Goal: Use online tool/utility: Utilize a website feature to perform a specific function

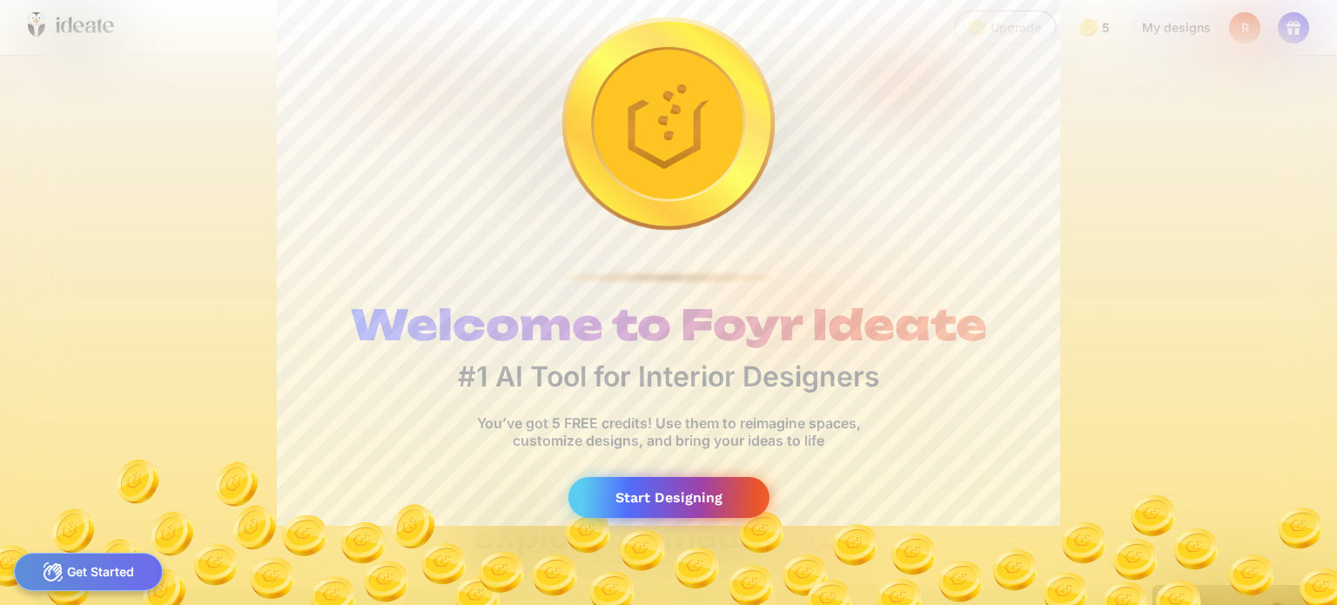
click at [670, 500] on div "Start Designing" at bounding box center [669, 497] width 201 height 41
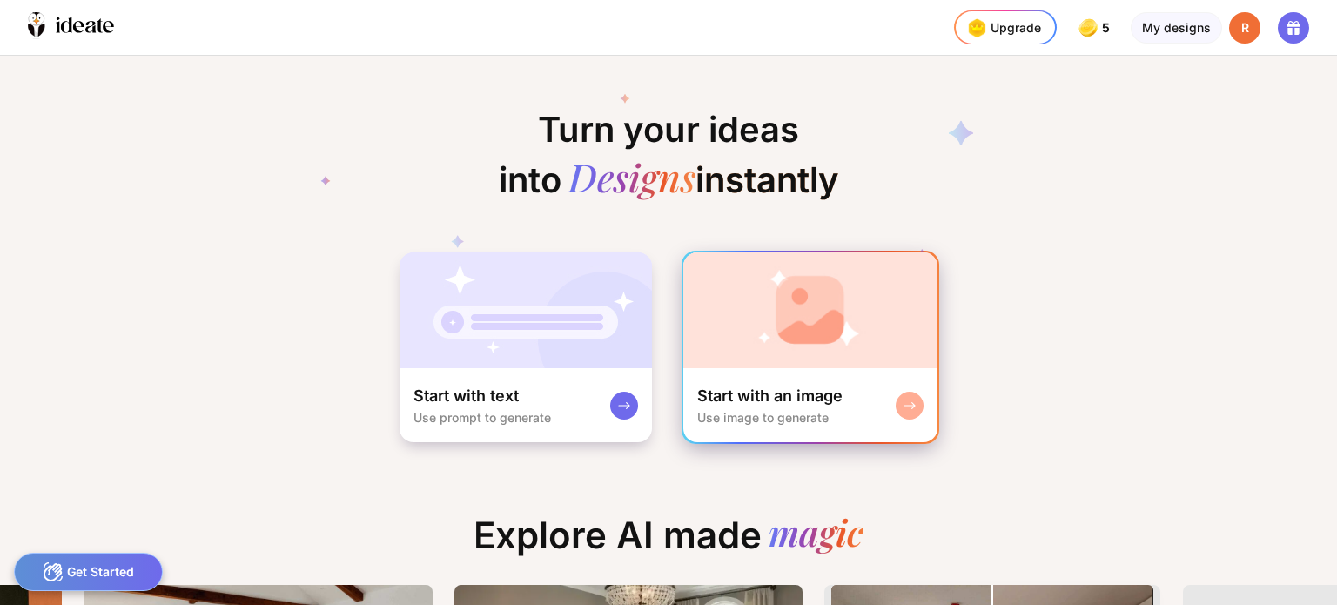
click at [772, 400] on div "Start with an image" at bounding box center [769, 396] width 145 height 21
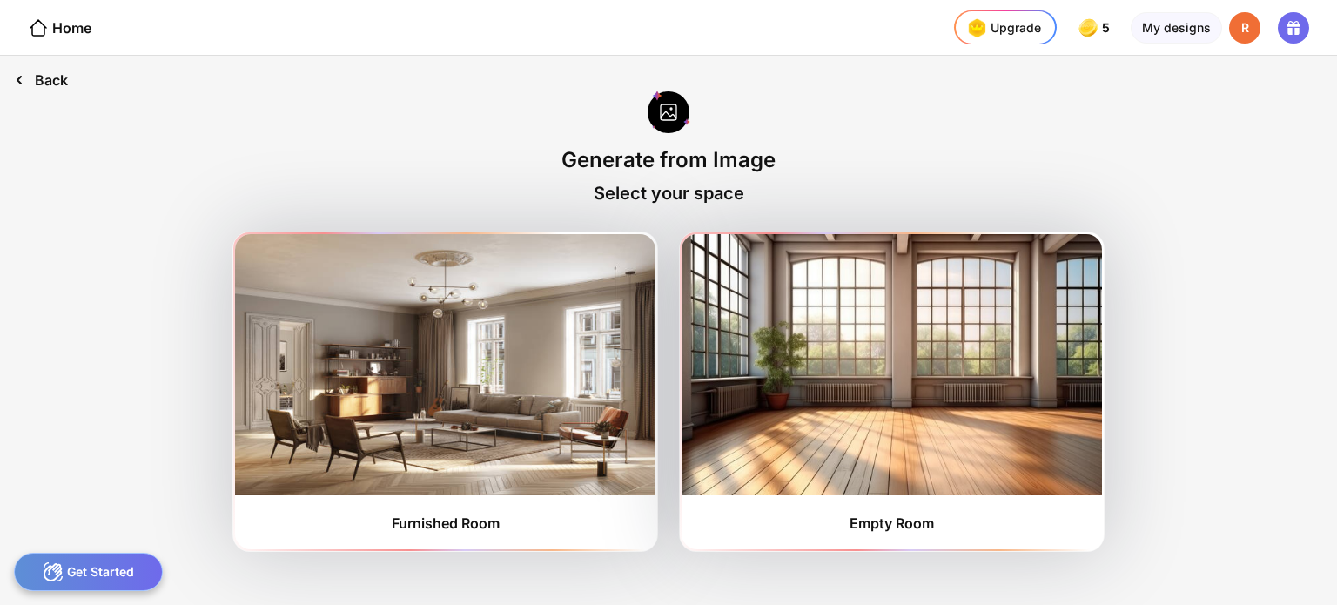
click at [37, 81] on div "Back" at bounding box center [41, 80] width 82 height 49
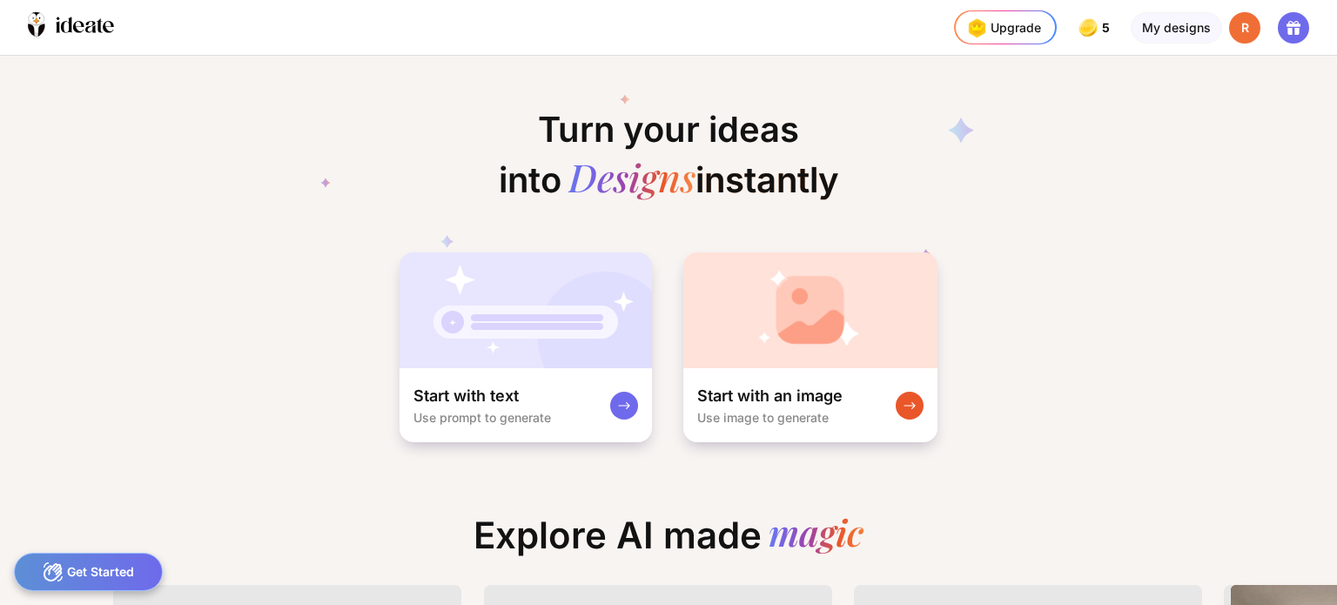
click at [34, 80] on div "Turn your ideas into Designs instantly Start with text Use prompt to generate S…" at bounding box center [668, 250] width 1337 height 388
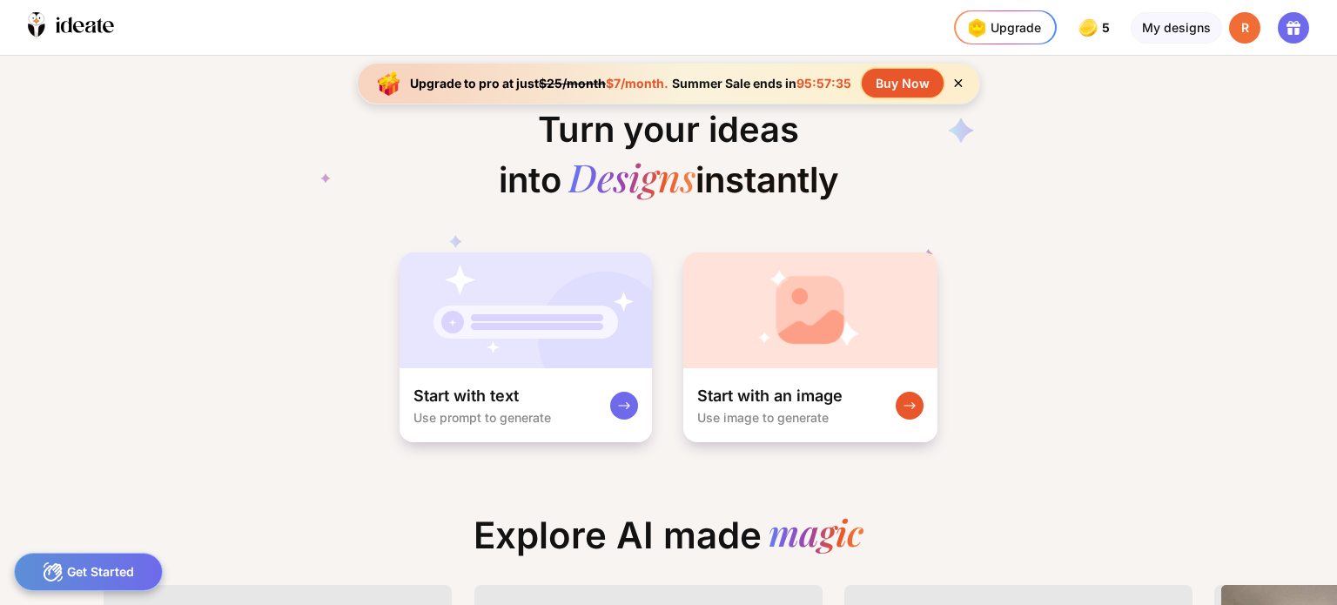
scroll to position [0, 39]
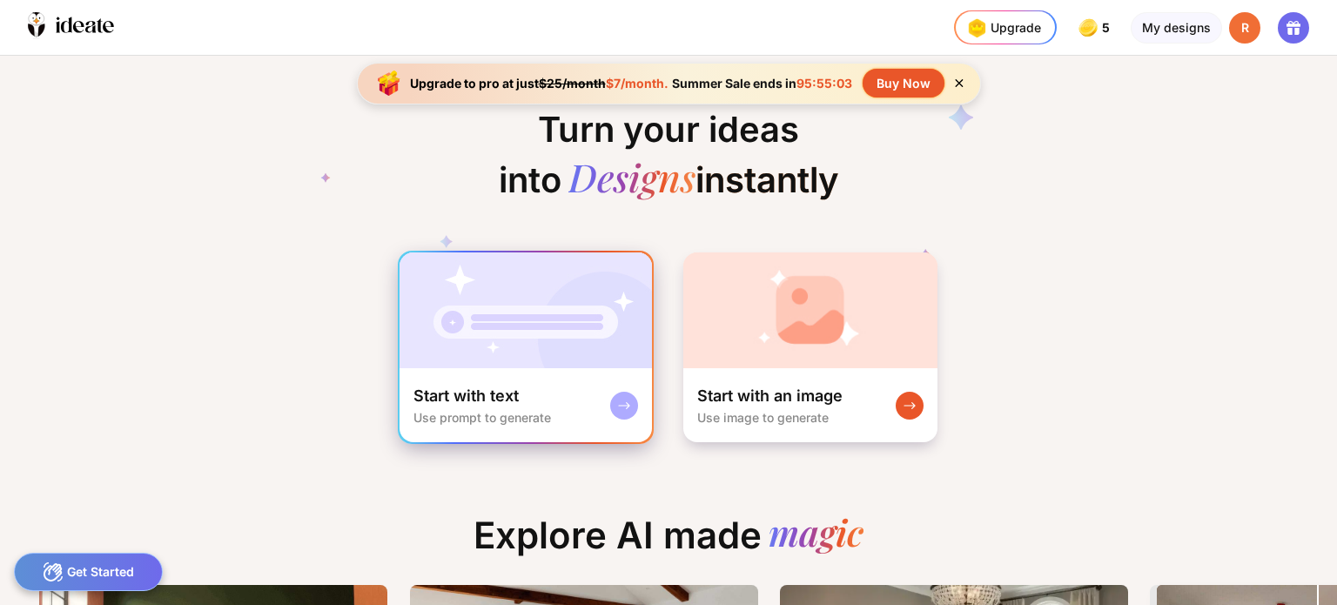
click at [628, 400] on rect at bounding box center [624, 406] width 14 height 14
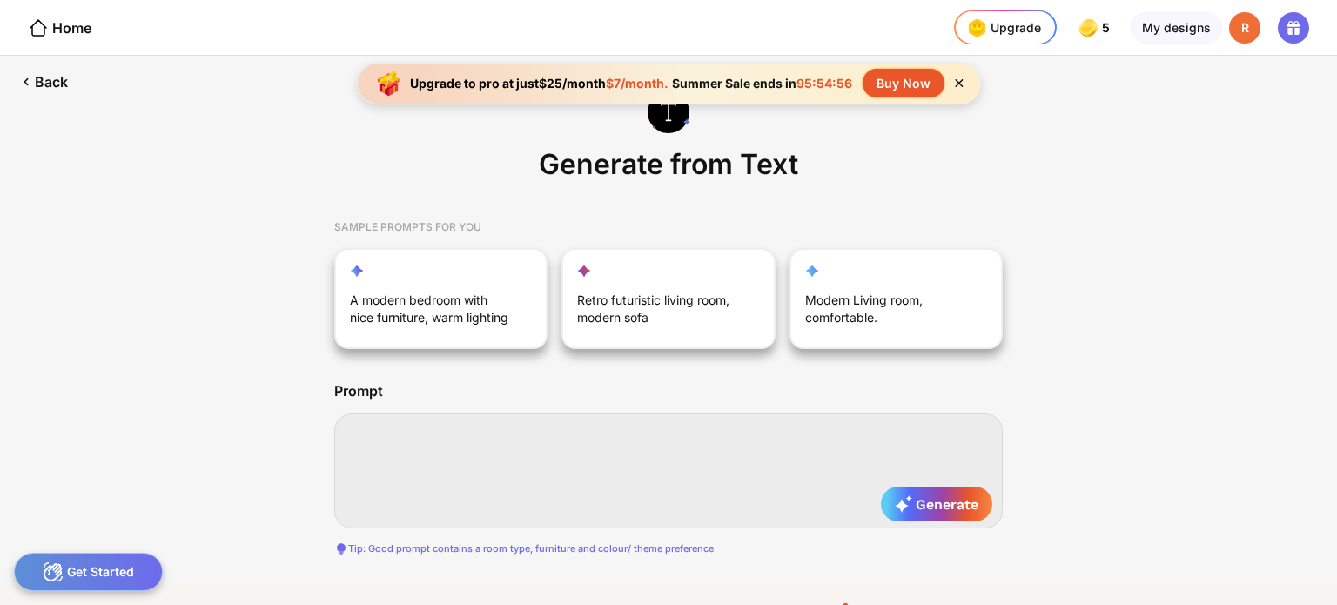
click at [381, 429] on textarea at bounding box center [668, 471] width 669 height 115
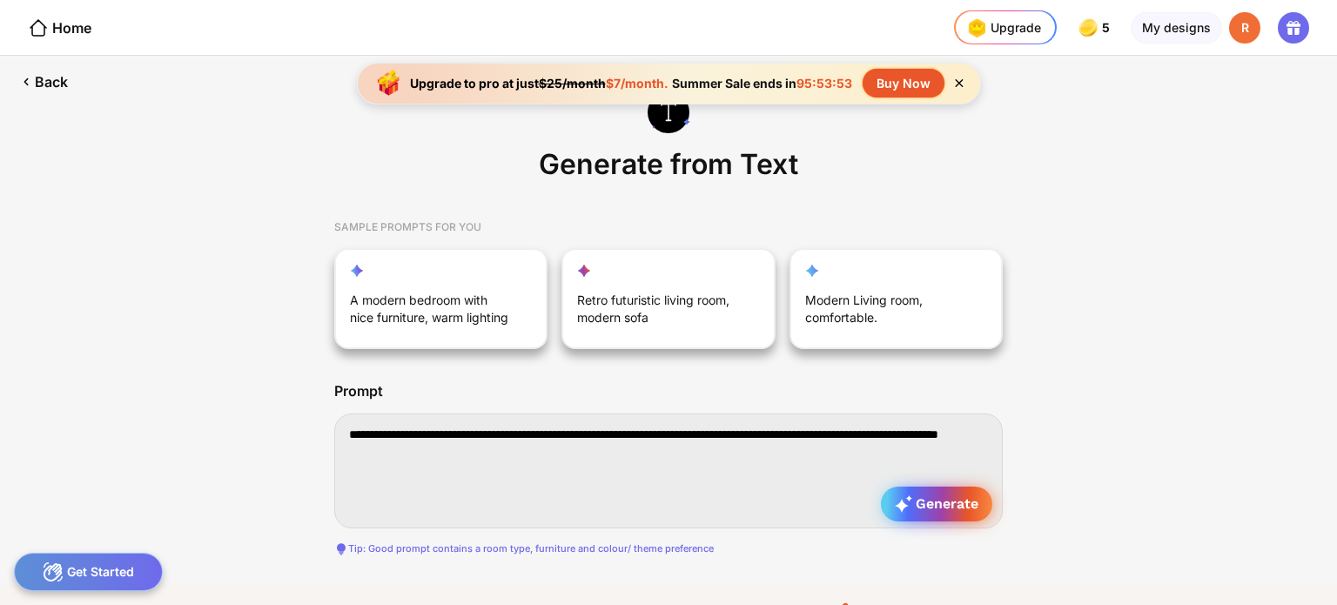
type textarea "**********"
click at [944, 502] on span "Generate" at bounding box center [937, 503] width 84 height 17
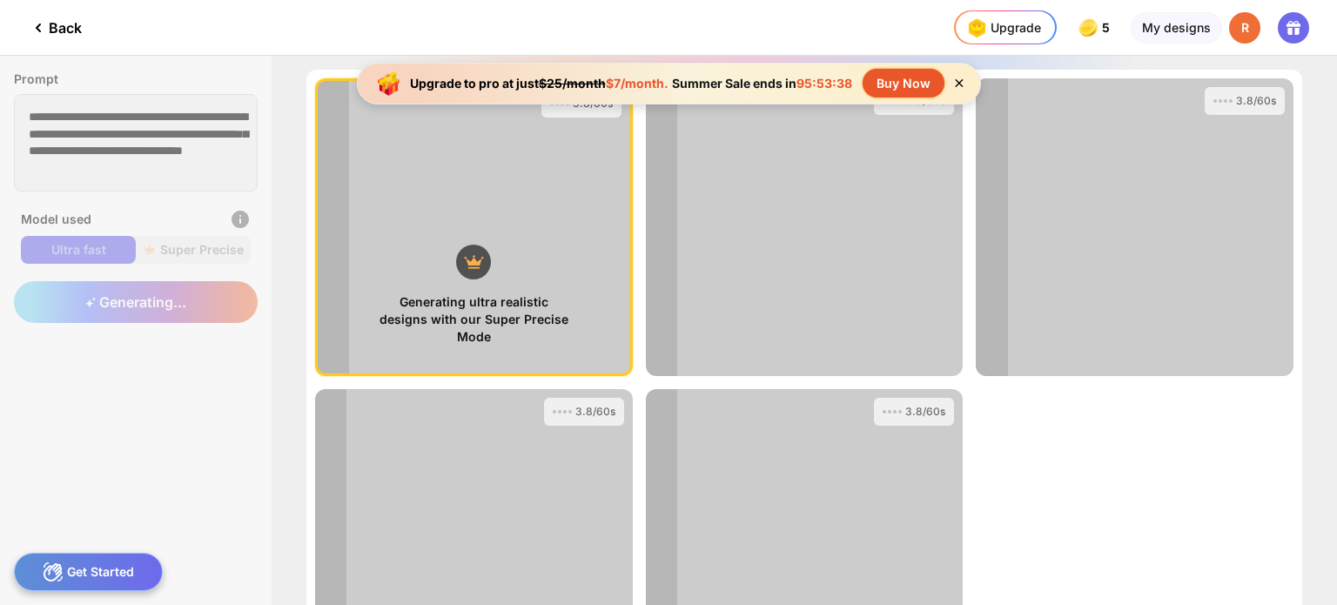
click at [963, 77] on icon at bounding box center [959, 83] width 15 height 15
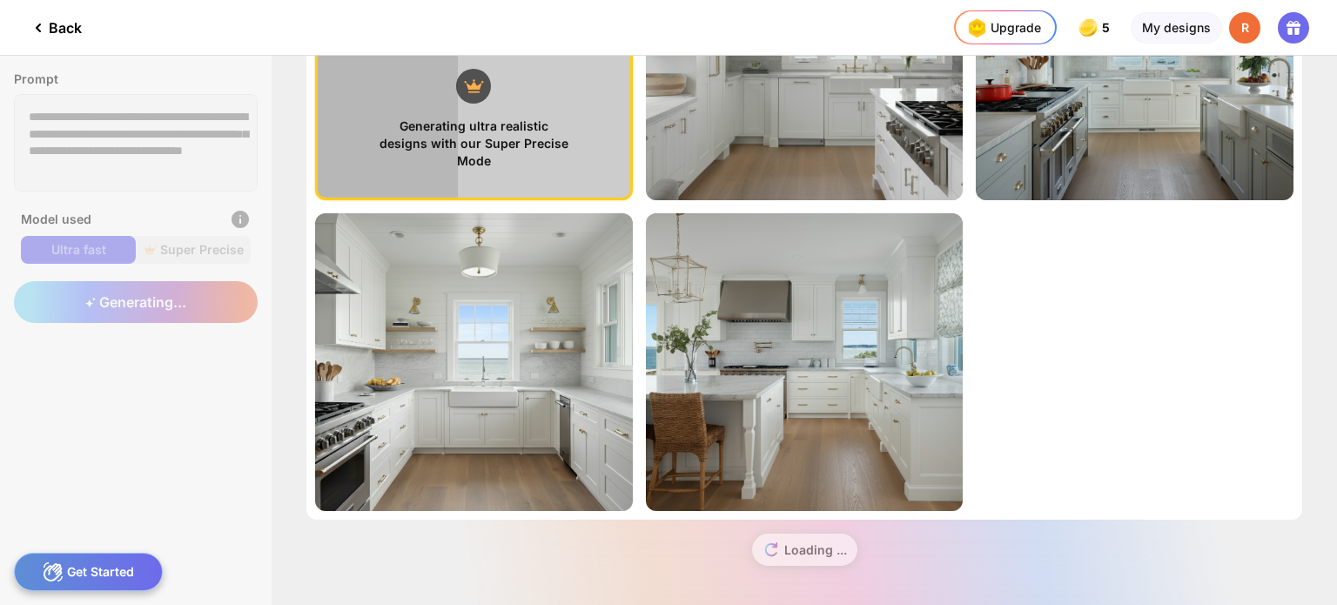
click at [786, 550] on div "Loading ..." at bounding box center [804, 557] width 996 height 74
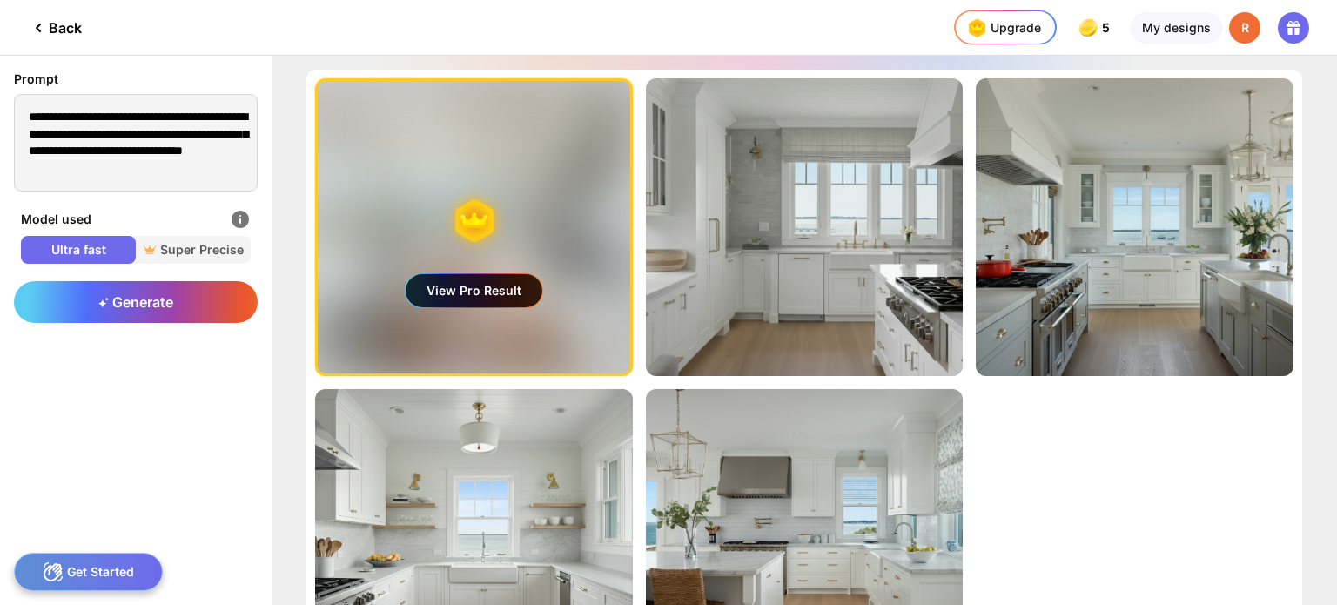
click at [60, 219] on div "Model used" at bounding box center [136, 219] width 230 height 21
click at [115, 401] on div "Generate" at bounding box center [136, 436] width 272 height 338
click at [1177, 25] on div "My designs" at bounding box center [1176, 27] width 91 height 31
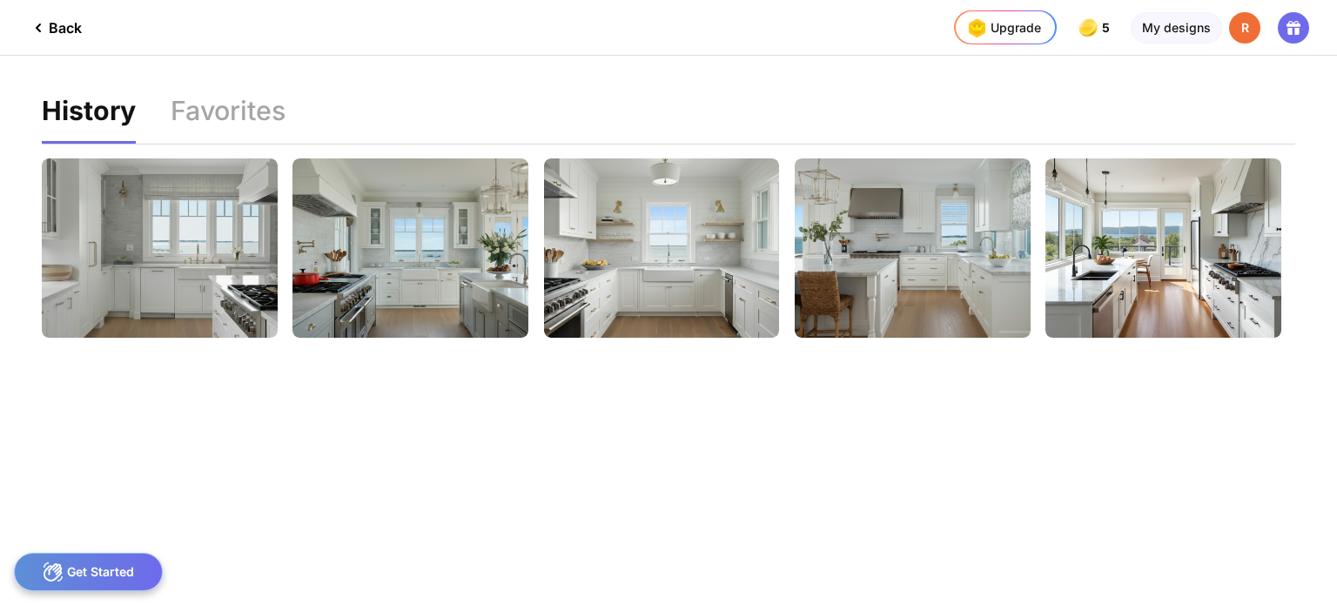
click at [72, 34] on div "Back" at bounding box center [55, 27] width 54 height 21
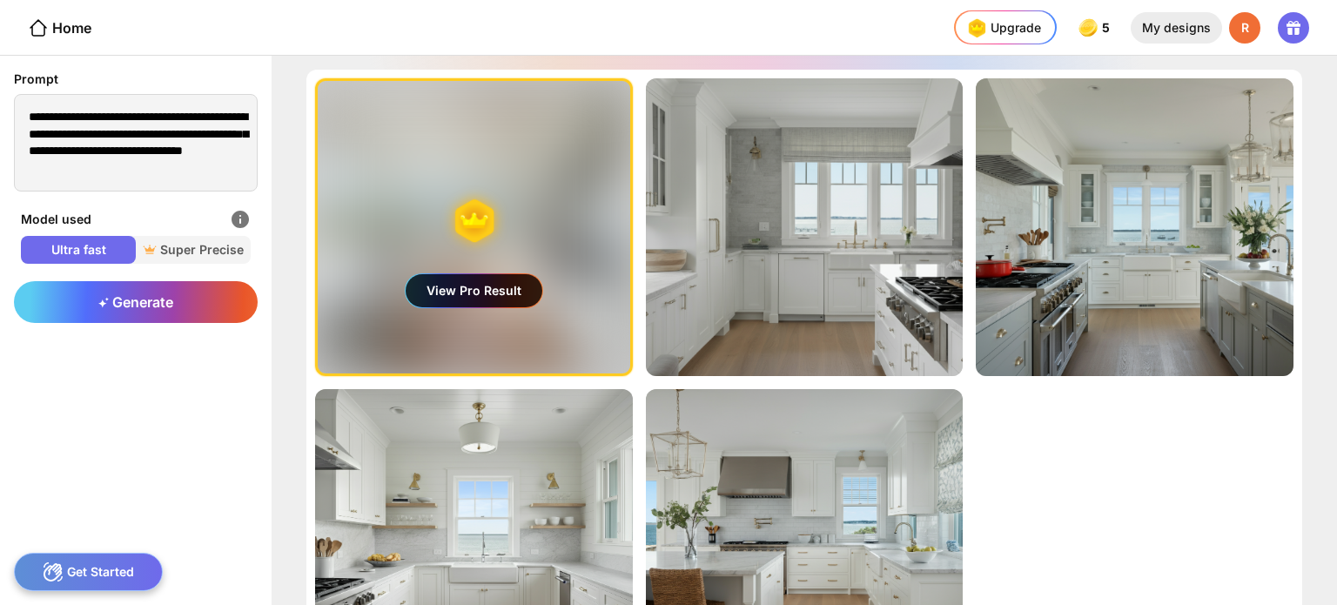
click at [1184, 24] on div "My designs" at bounding box center [1176, 27] width 91 height 31
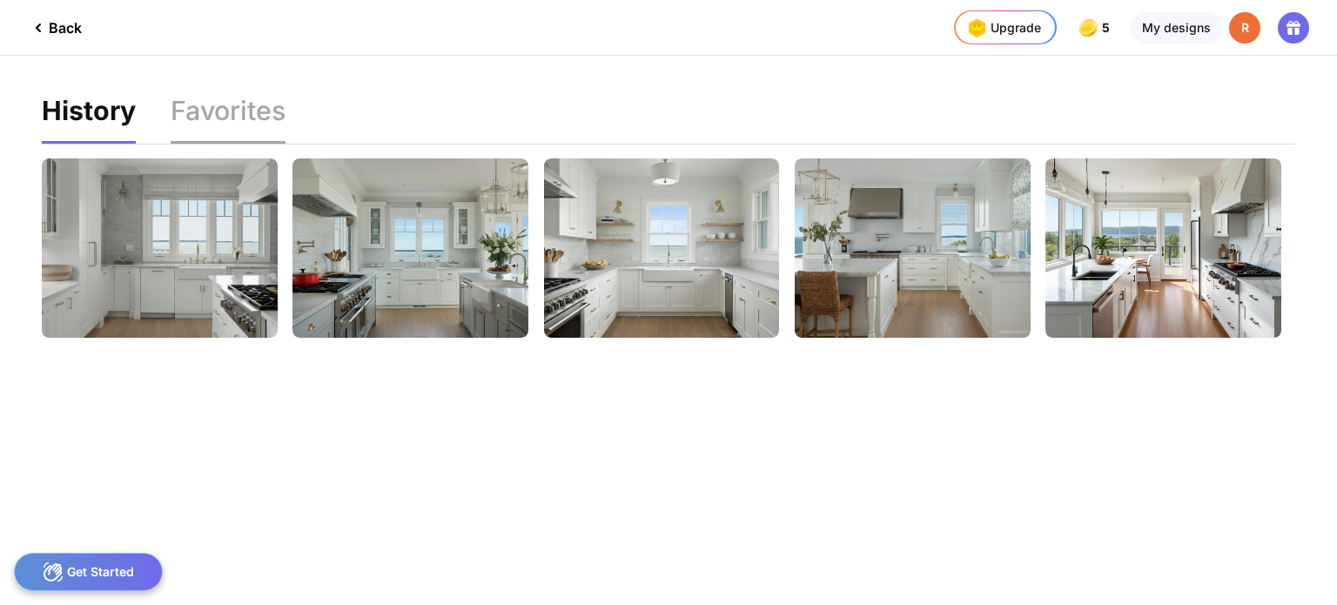
drag, startPoint x: 218, startPoint y: 98, endPoint x: 205, endPoint y: 96, distance: 12.3
click at [217, 98] on div "Favorites" at bounding box center [228, 121] width 115 height 46
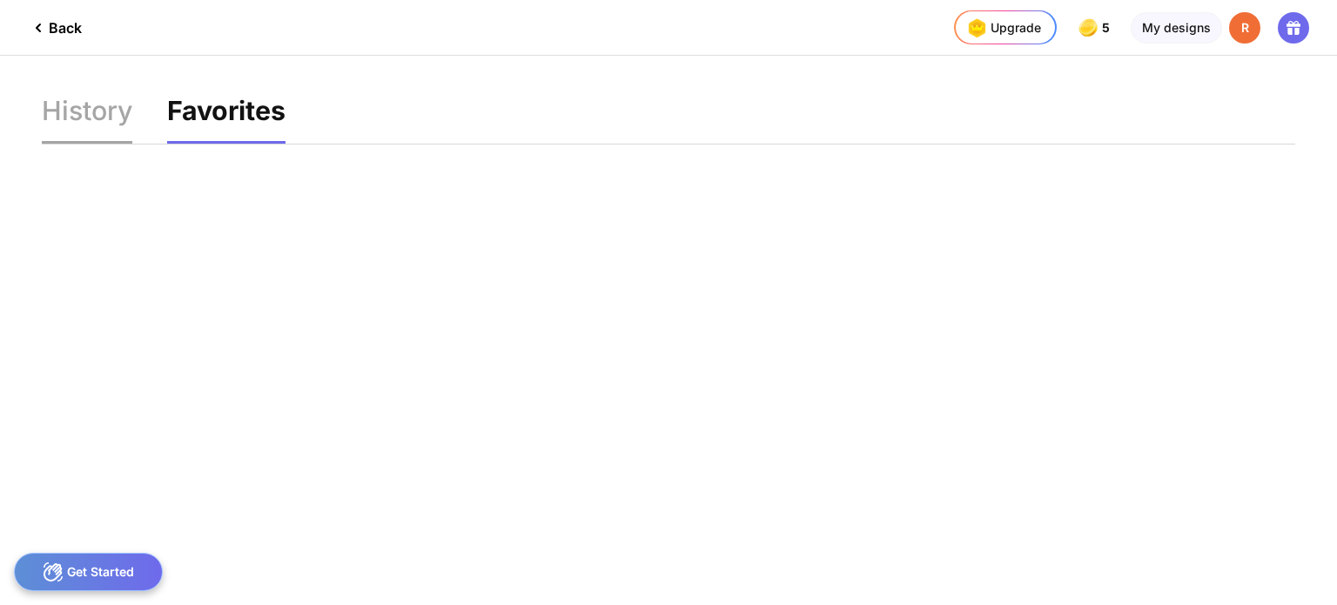
click at [68, 114] on div "History" at bounding box center [87, 121] width 91 height 46
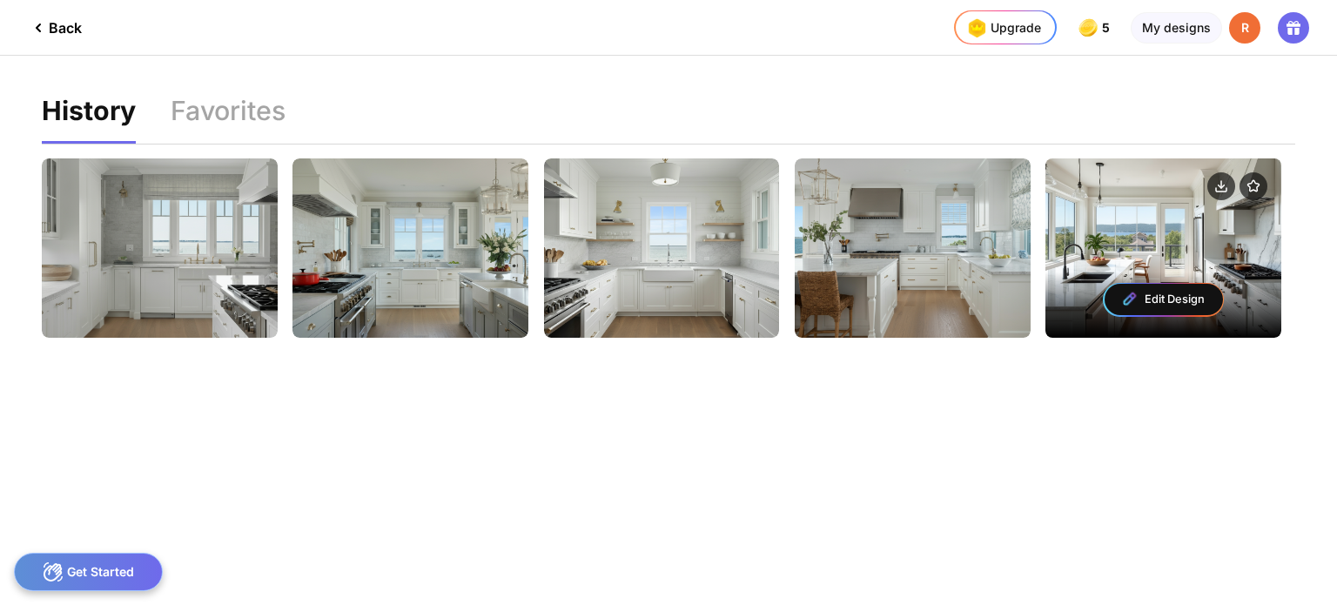
click at [1139, 295] on div "Edit Design" at bounding box center [1164, 299] width 118 height 31
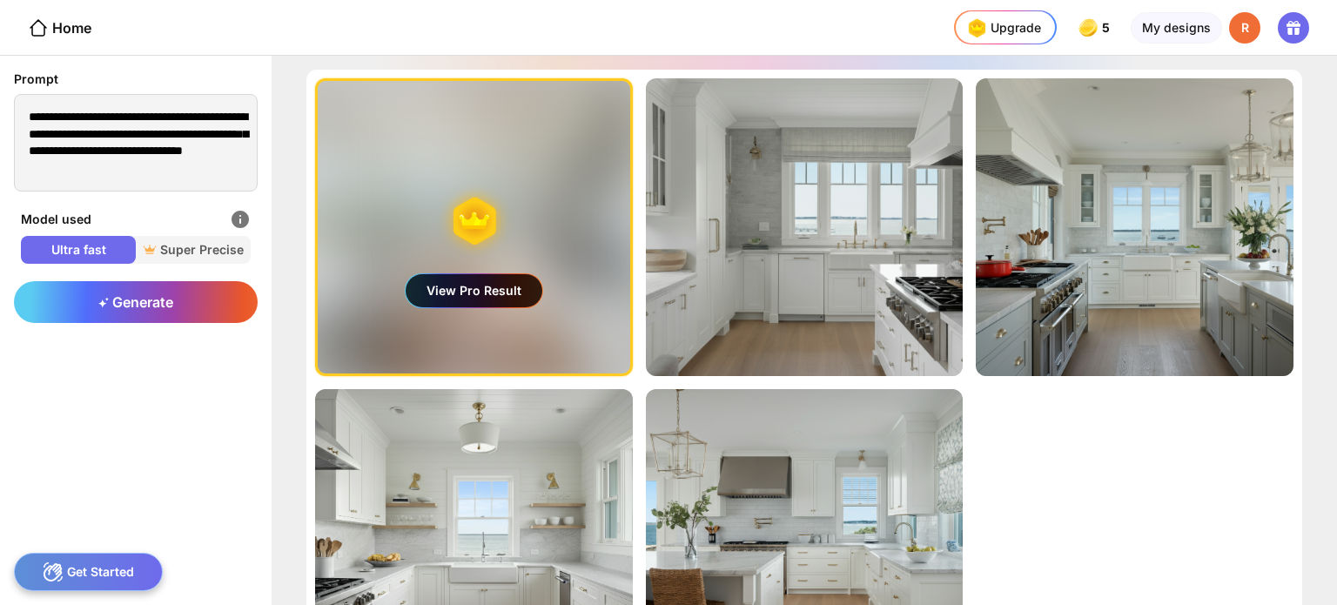
click at [449, 288] on div "View Pro Result" at bounding box center [474, 290] width 137 height 33
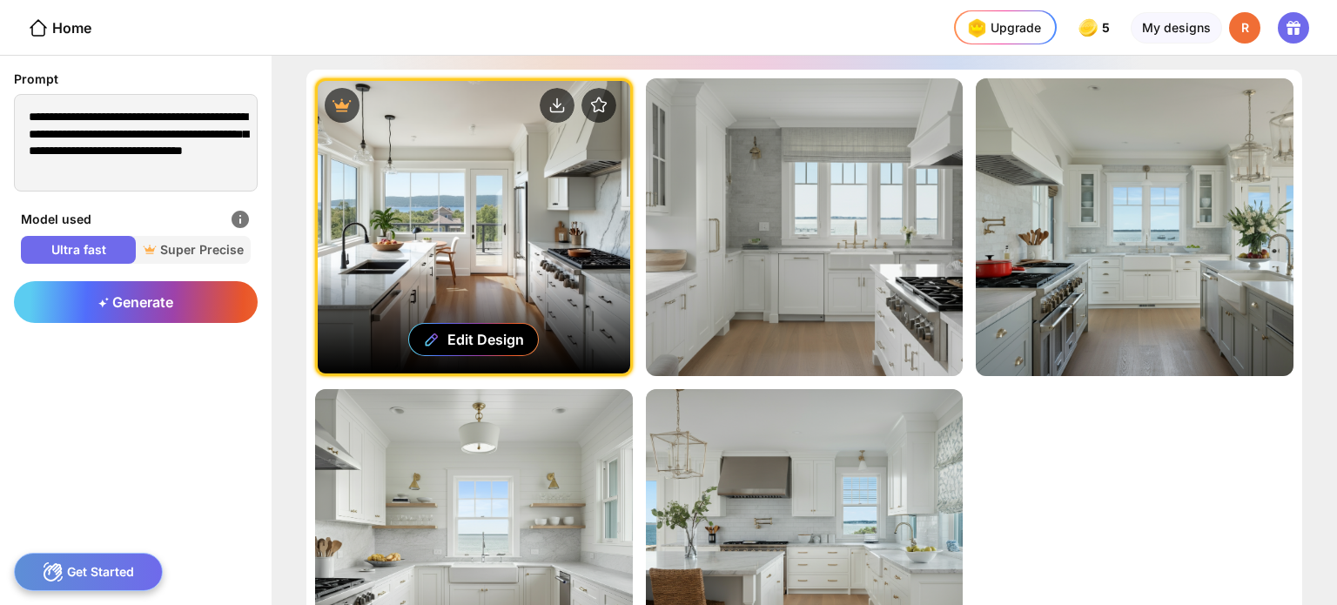
click at [575, 248] on div "Edit Design" at bounding box center [474, 227] width 313 height 293
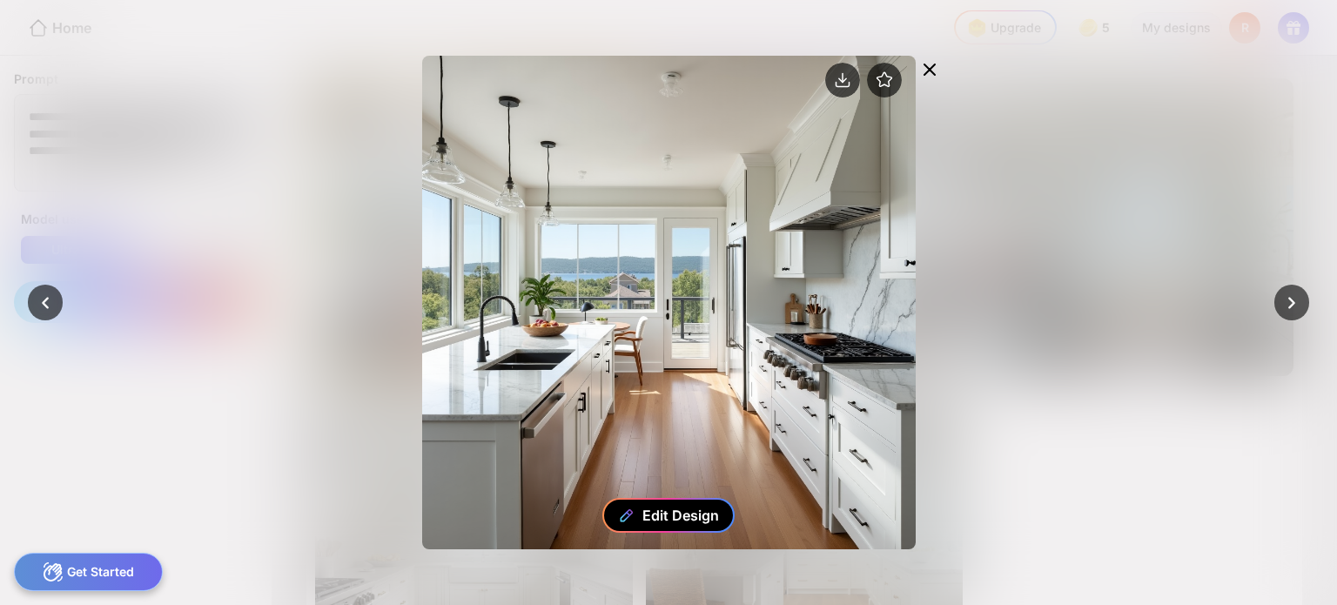
click at [694, 510] on div "Edit Design" at bounding box center [681, 515] width 77 height 17
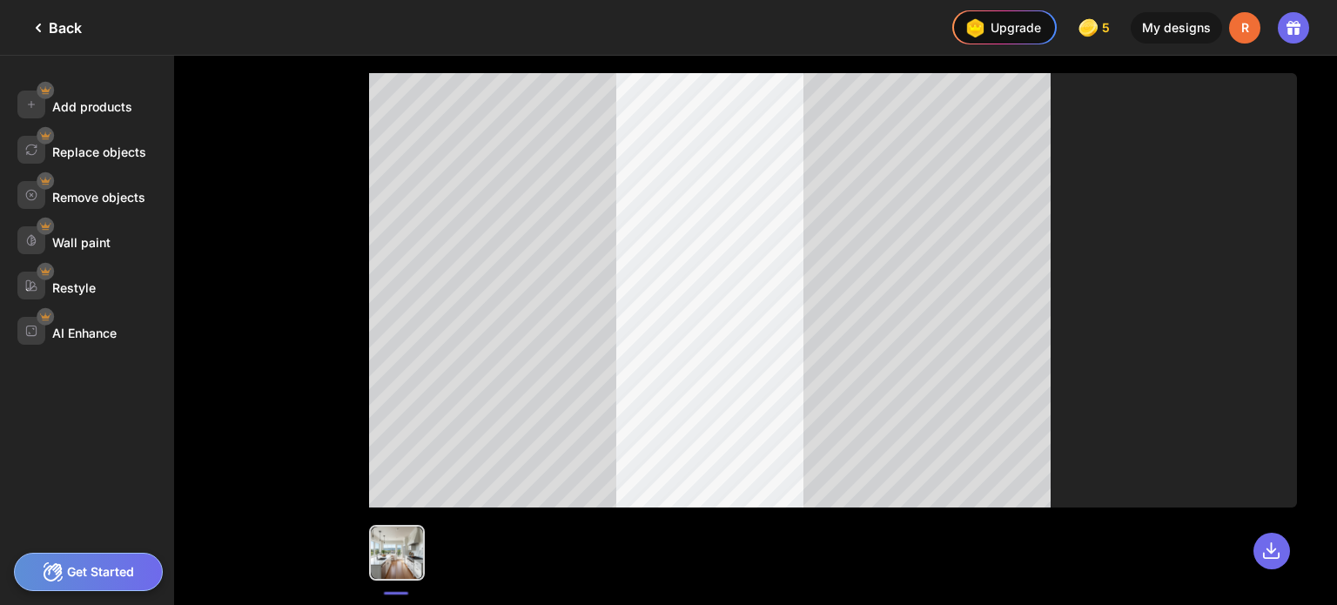
click at [52, 24] on div "Back" at bounding box center [55, 27] width 54 height 21
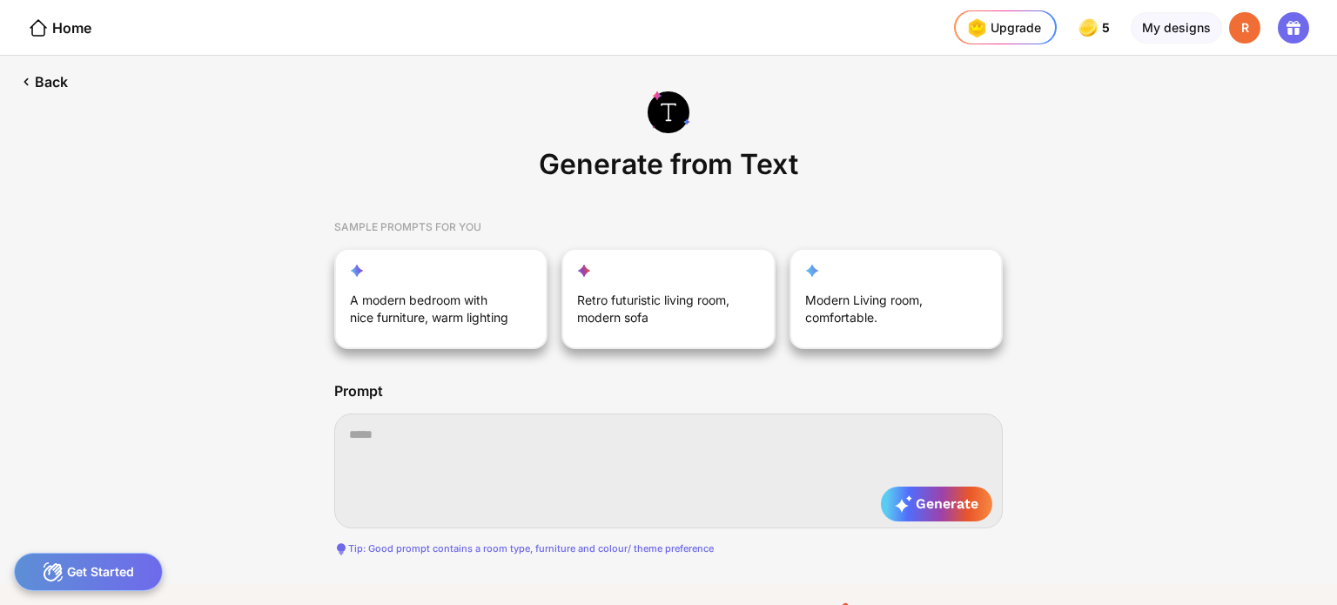
scroll to position [0, 9]
click at [44, 83] on div "Back" at bounding box center [42, 82] width 85 height 52
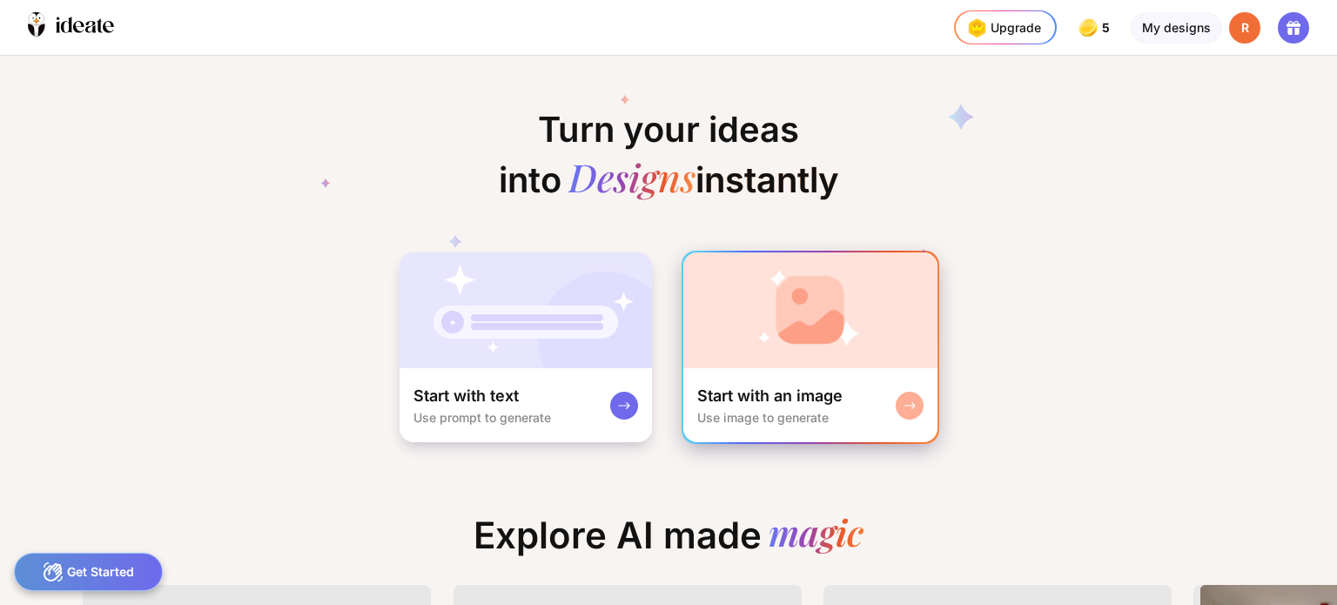
click at [759, 396] on div "Start with an image" at bounding box center [769, 396] width 145 height 21
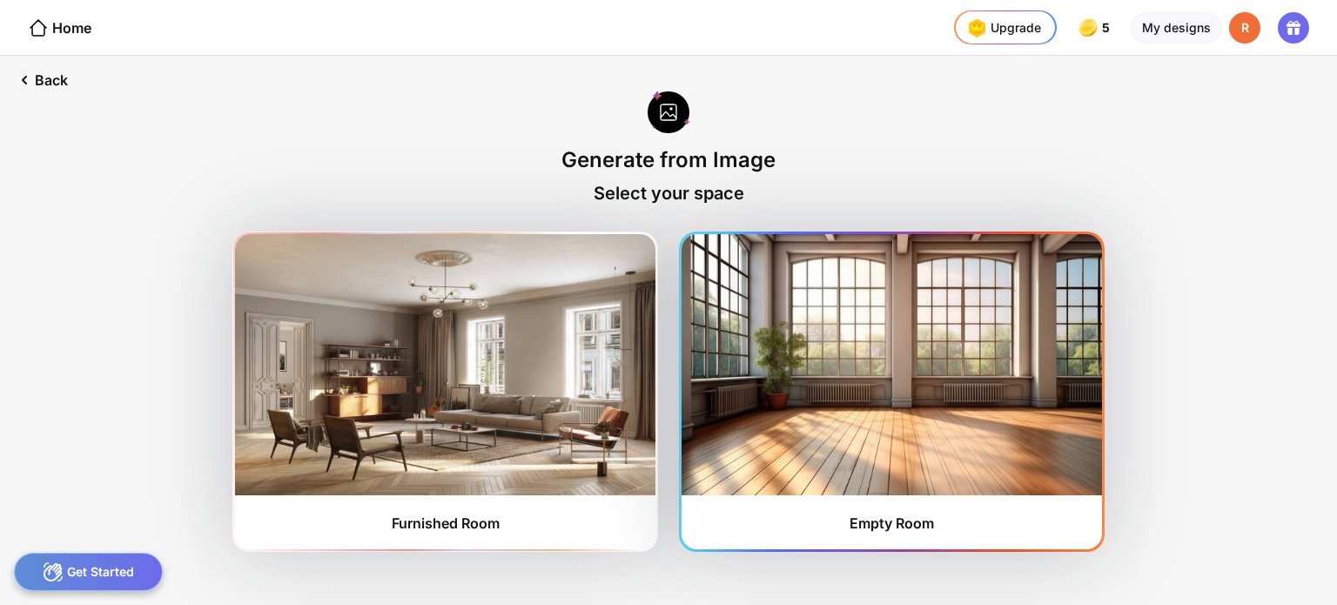
click at [869, 428] on img at bounding box center [892, 364] width 421 height 261
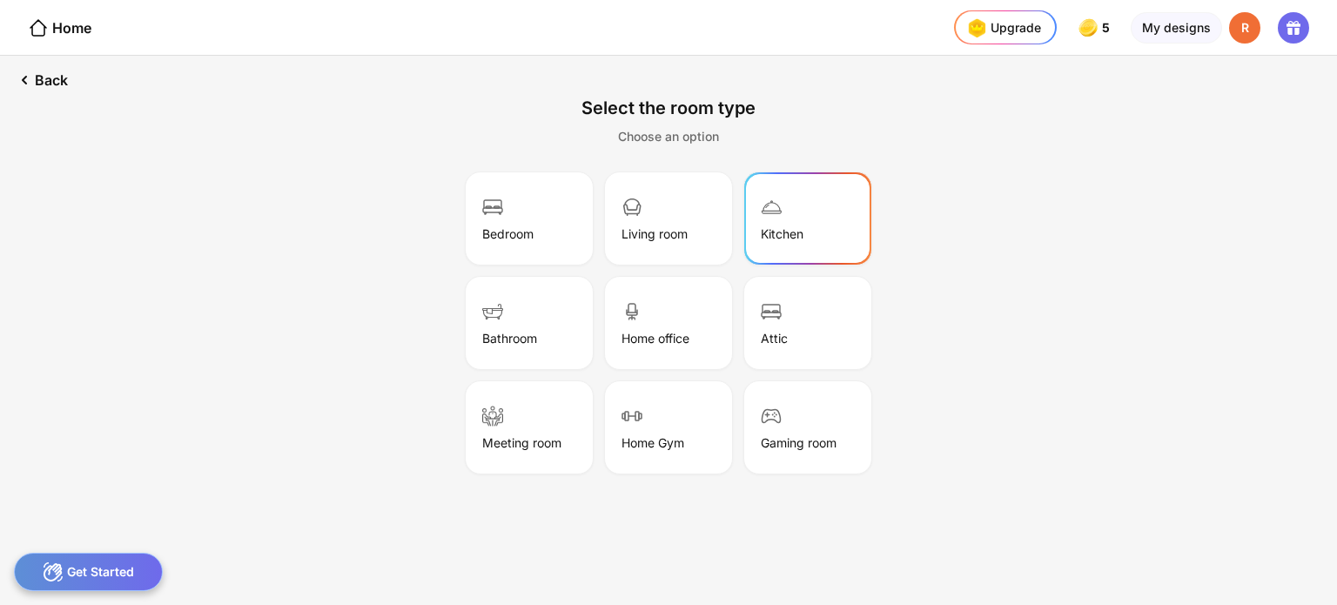
click at [793, 207] on div "Kitchen" at bounding box center [808, 218] width 122 height 87
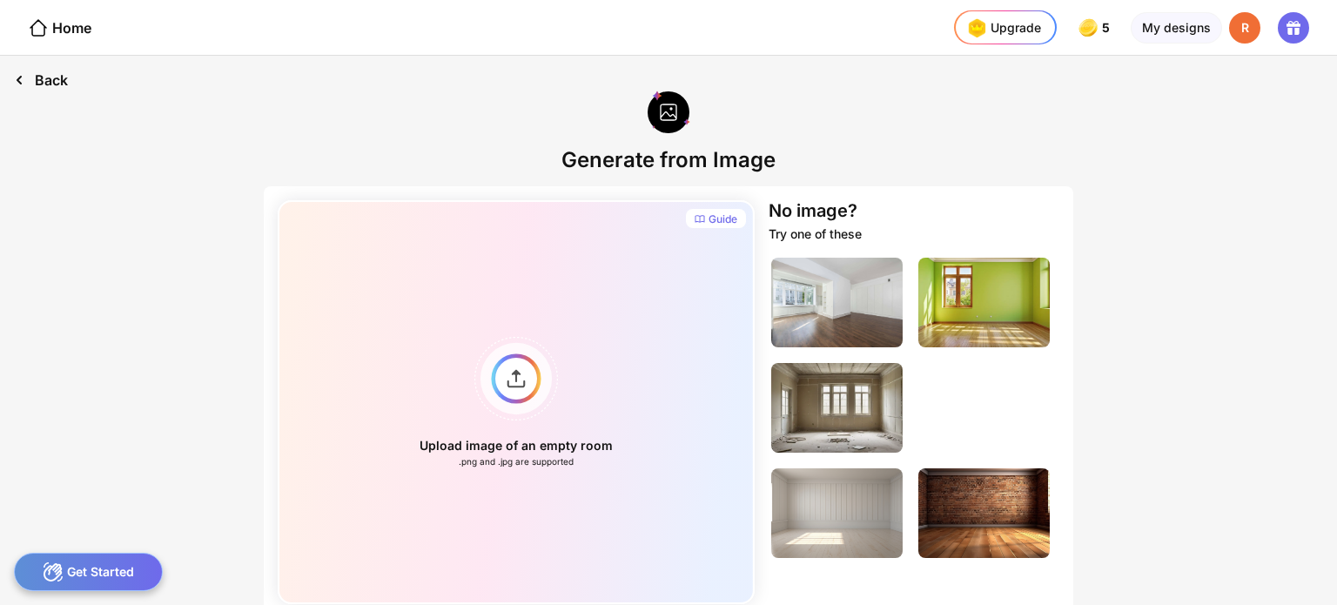
click at [29, 83] on icon at bounding box center [19, 80] width 21 height 21
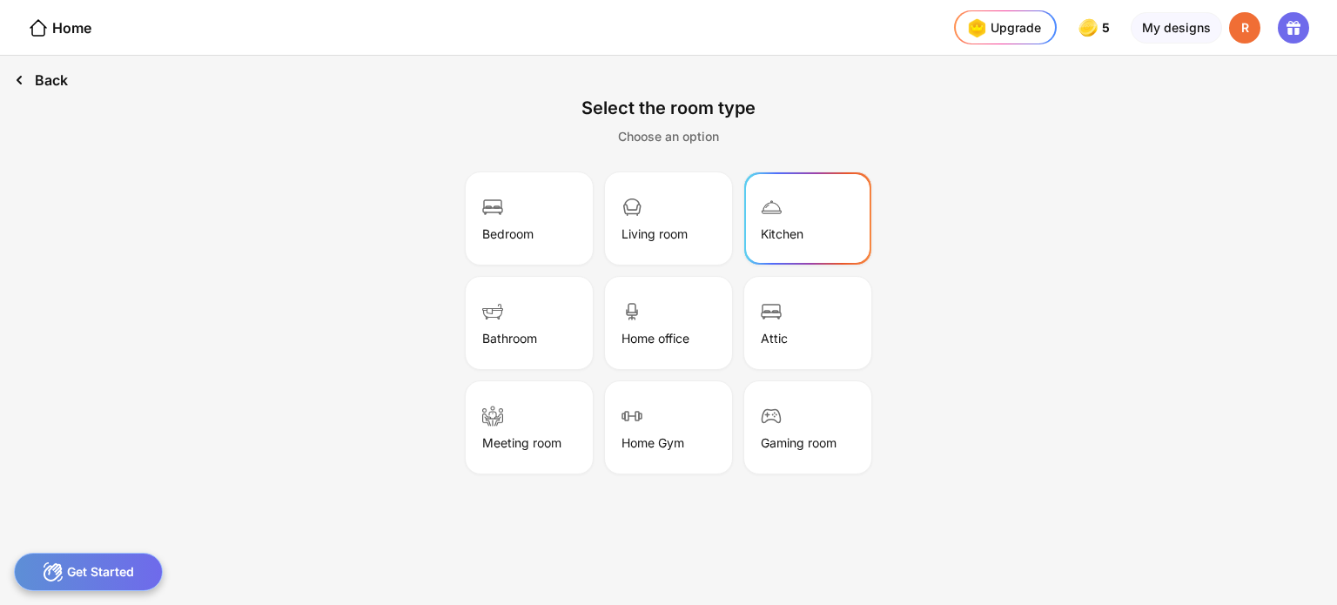
click at [42, 81] on div "Back" at bounding box center [41, 80] width 82 height 49
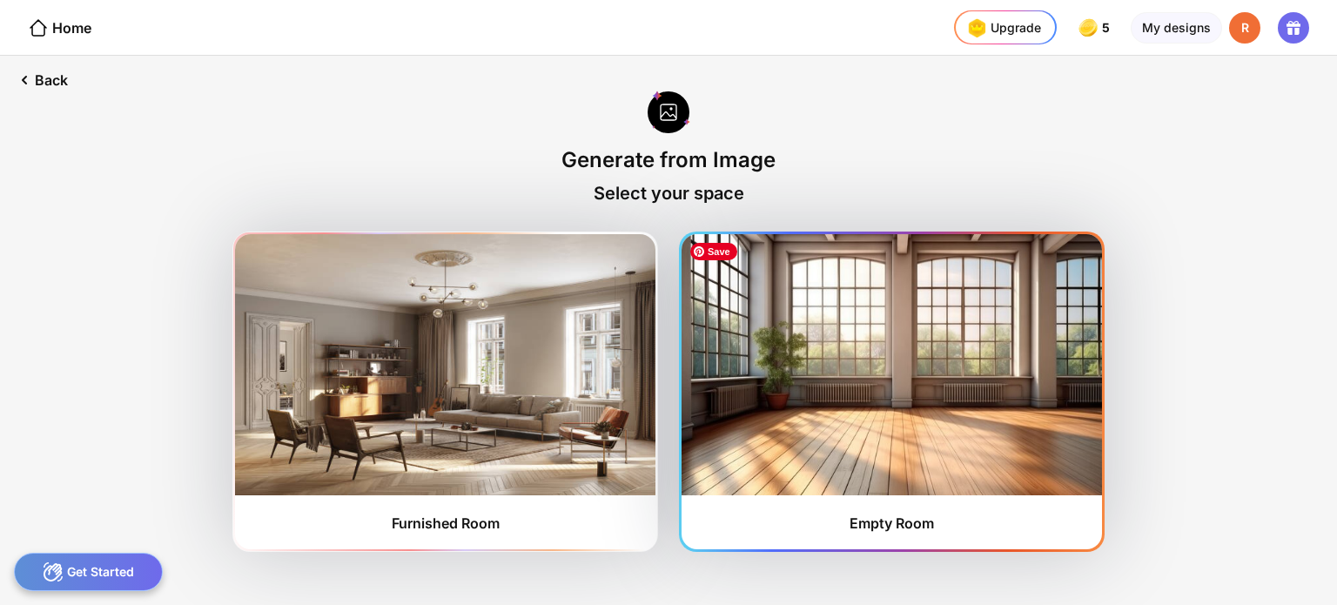
click at [932, 470] on img at bounding box center [892, 364] width 421 height 261
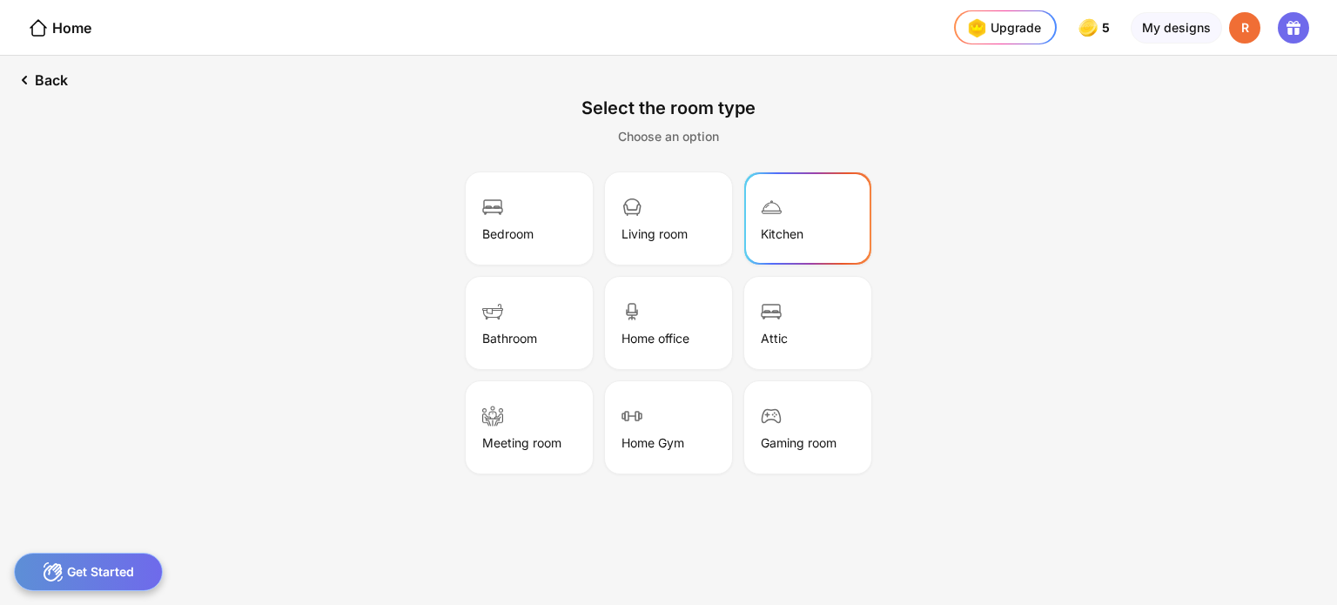
click at [766, 208] on img at bounding box center [771, 207] width 21 height 21
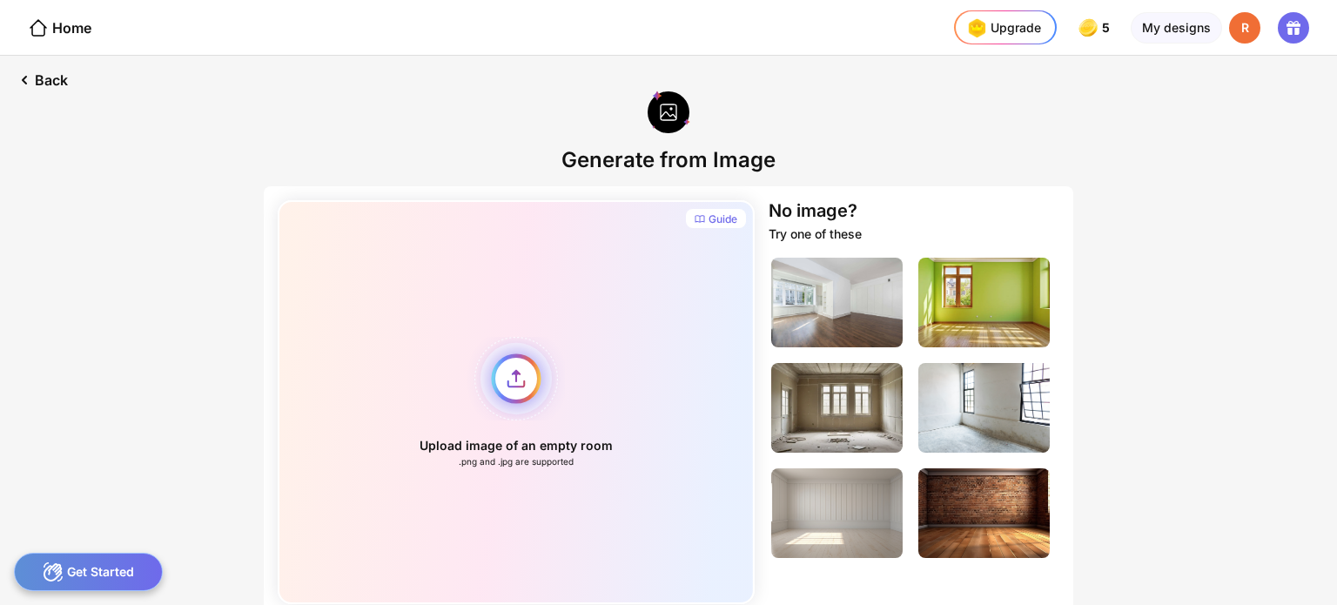
click at [528, 444] on div "Upload image of an empty room .png and .jpg are supported" at bounding box center [516, 402] width 477 height 404
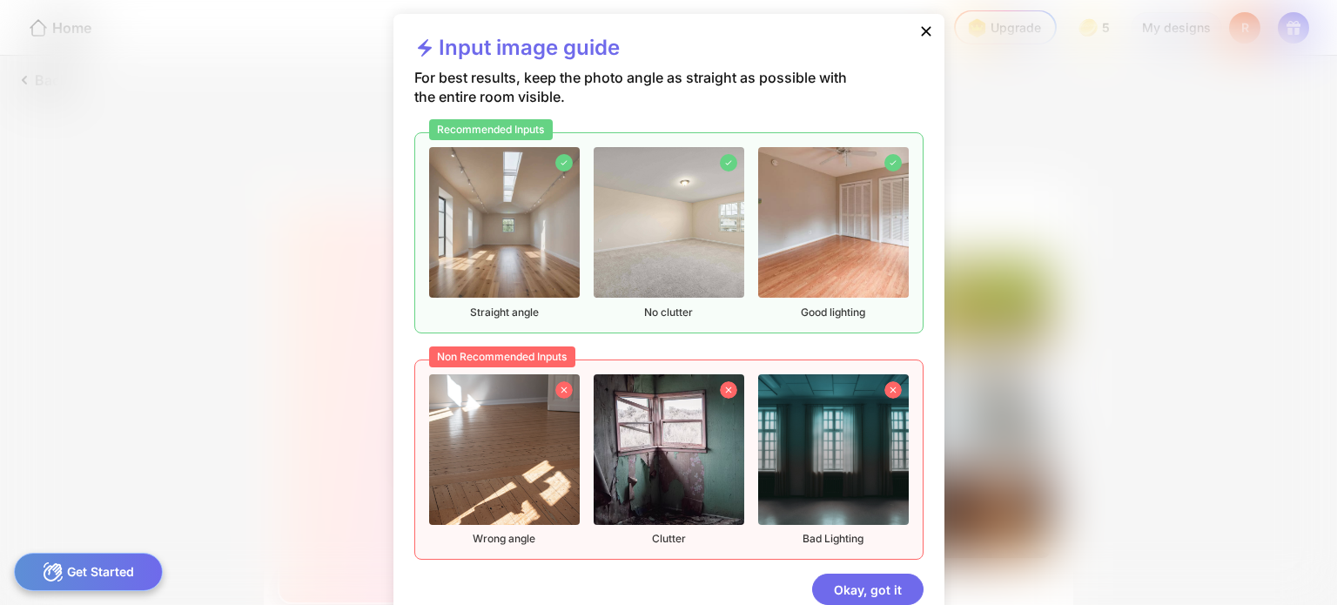
click at [925, 27] on icon at bounding box center [926, 31] width 17 height 17
